Goal: Submit feedback/report problem: Leave review/rating

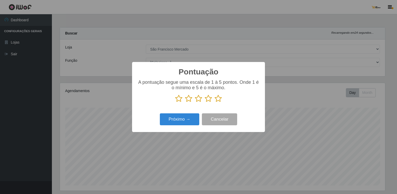
select select "168"
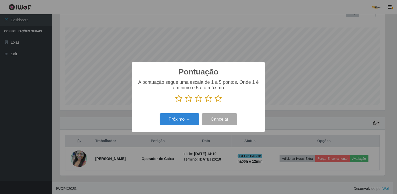
scroll to position [108, 325]
click at [216, 97] on icon at bounding box center [218, 99] width 7 height 8
click at [215, 103] on input "radio" at bounding box center [215, 103] width 0 height 0
click at [170, 123] on button "Próximo →" at bounding box center [179, 119] width 39 height 12
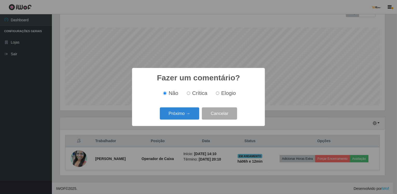
scroll to position [259426, 259208]
click at [177, 116] on button "Próximo →" at bounding box center [179, 113] width 39 height 12
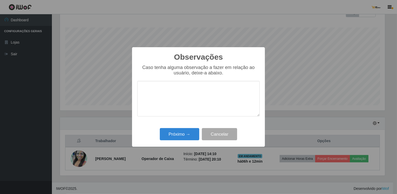
click at [177, 116] on textarea at bounding box center [198, 99] width 122 height 36
click at [181, 133] on button "Próximo →" at bounding box center [179, 134] width 39 height 12
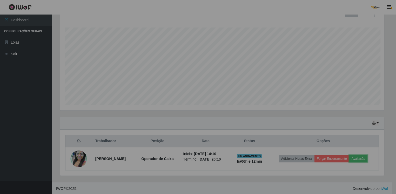
scroll to position [108, 328]
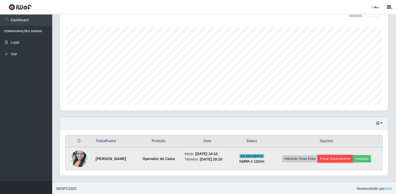
click at [347, 158] on button "Forçar Encerramento" at bounding box center [334, 158] width 35 height 7
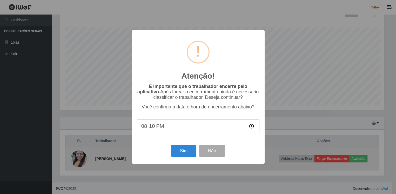
scroll to position [108, 325]
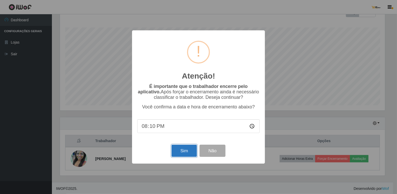
click at [190, 152] on button "Sim" at bounding box center [184, 151] width 25 height 12
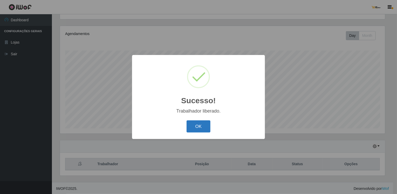
click at [197, 128] on button "OK" at bounding box center [199, 126] width 24 height 12
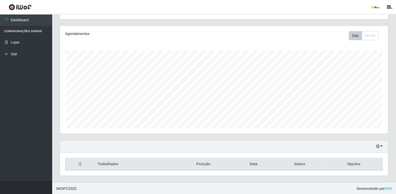
scroll to position [108, 328]
